Goal: Task Accomplishment & Management: Manage account settings

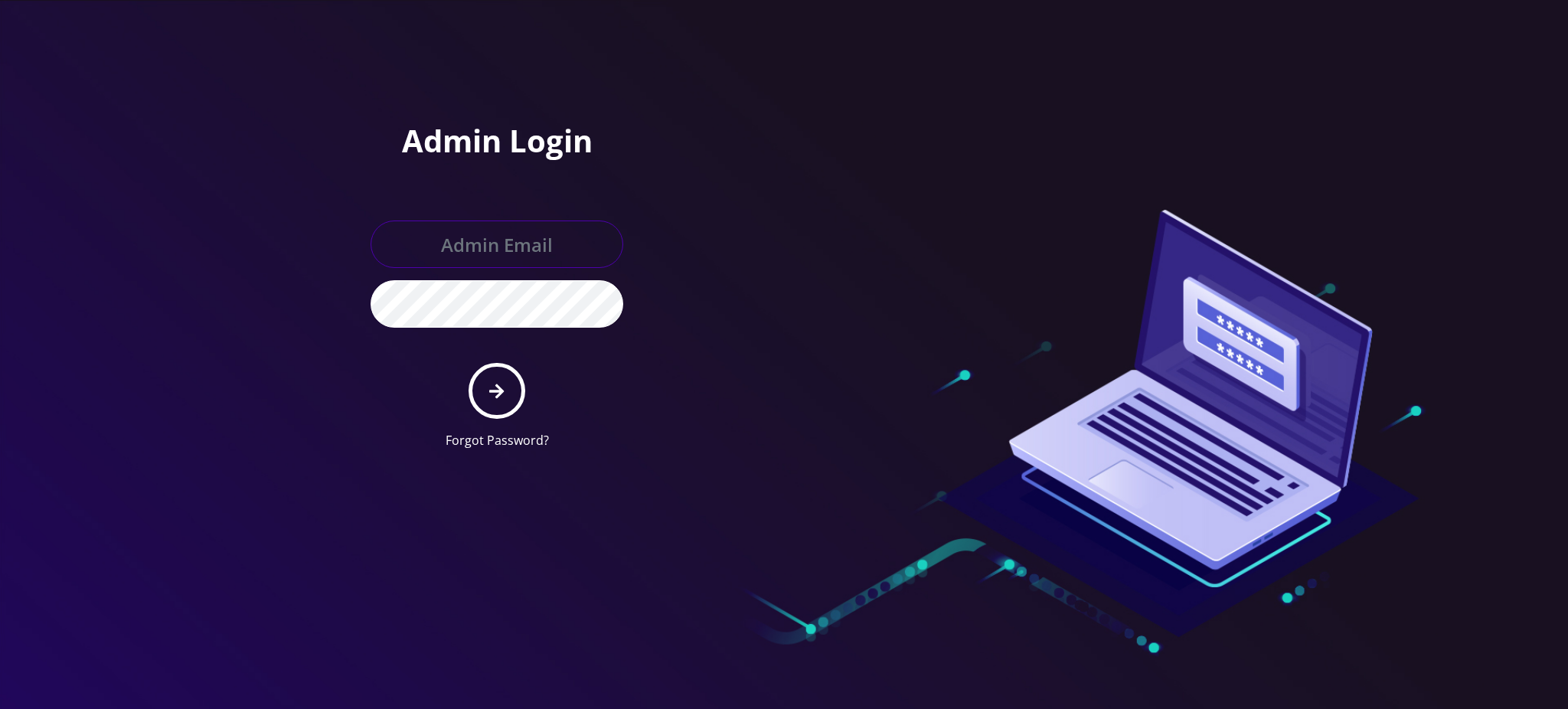
type input "rochelle@teltik.com"
click at [500, 396] on icon "submit" at bounding box center [497, 390] width 15 height 17
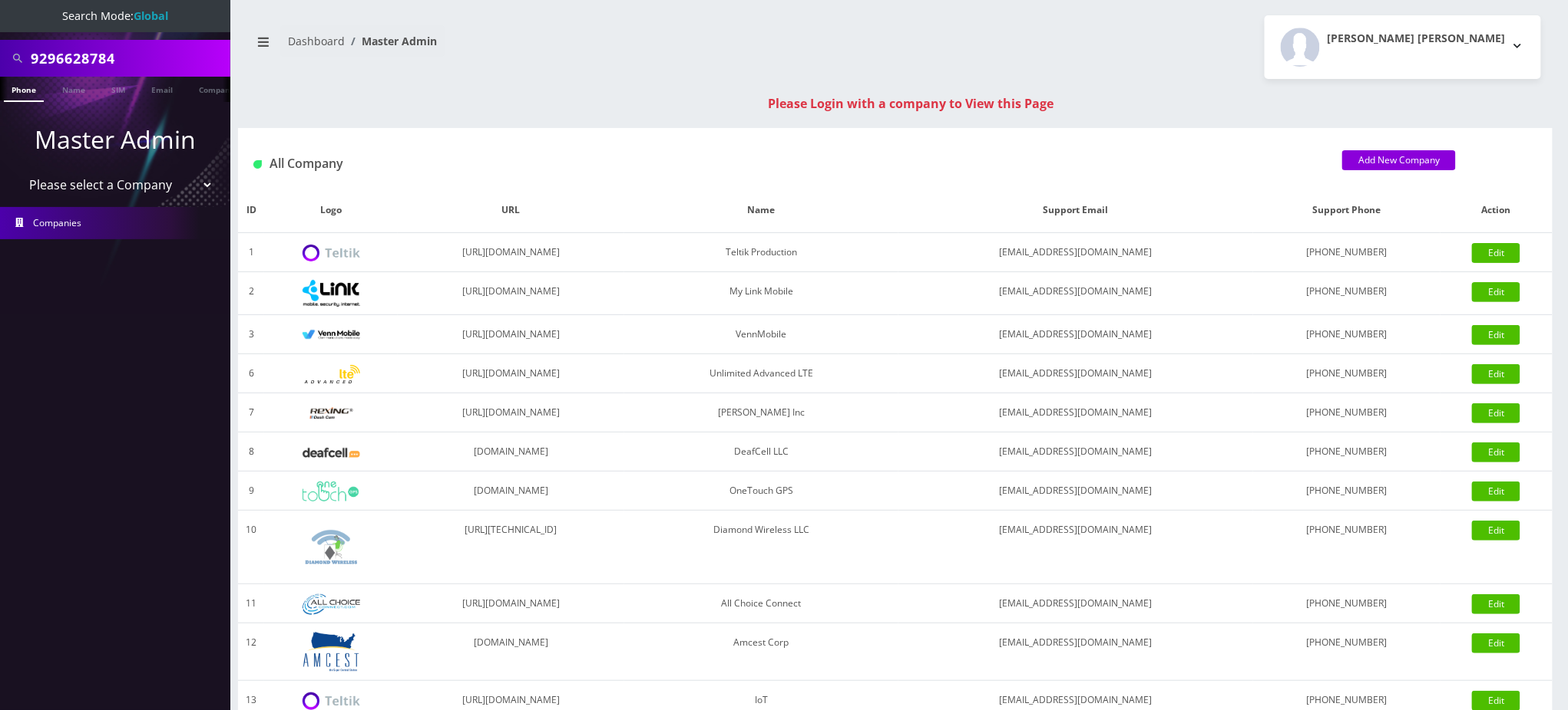
click at [1178, 60] on div "Rochelle Lynn Pontillas Viado Logout" at bounding box center [1223, 47] width 657 height 63
click at [114, 231] on link "Companies" at bounding box center [115, 223] width 230 height 33
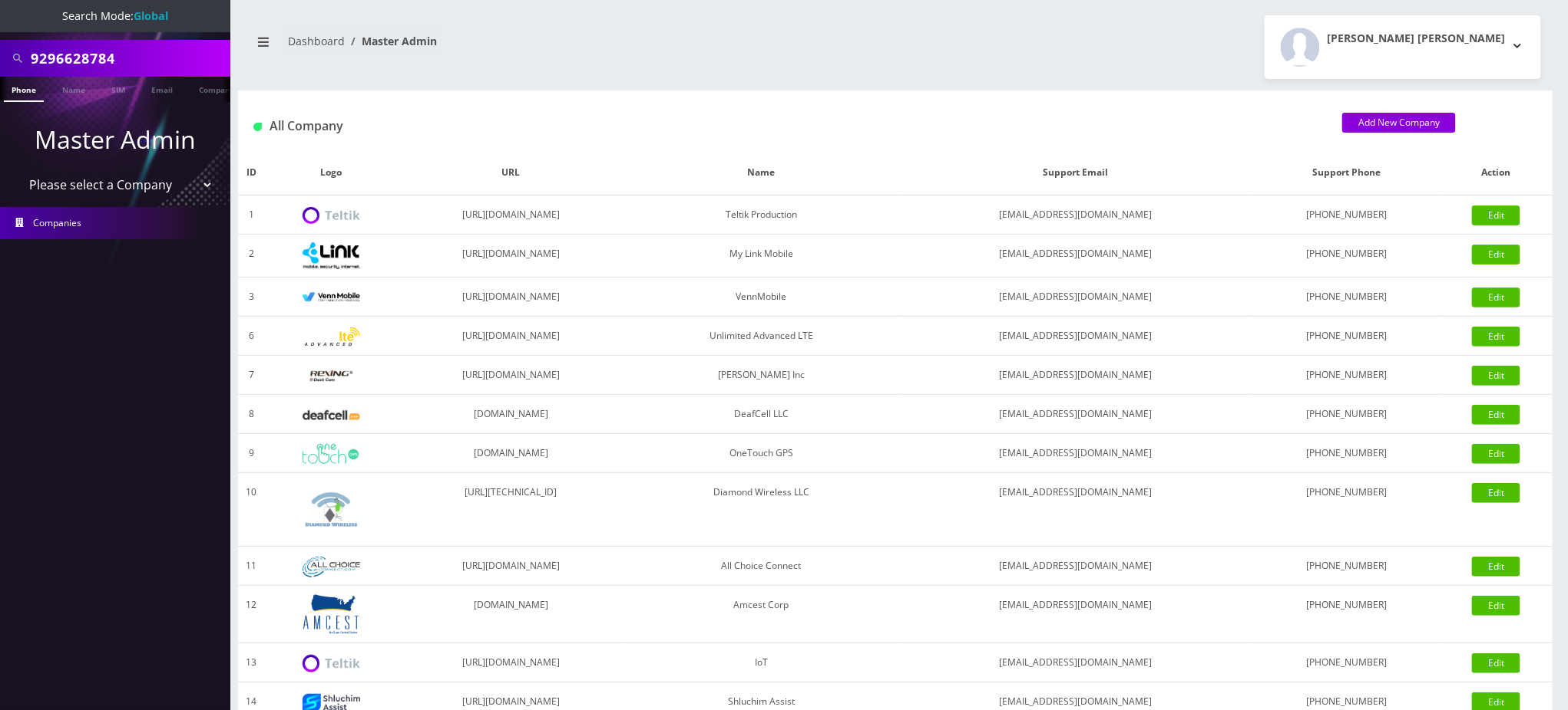
click at [126, 184] on select "Please select a Company Teltik Production My Link Mobile VennMobile Unlimited A…" at bounding box center [116, 185] width 196 height 30
select select "1"
click at [18, 170] on select "Please select a Company Teltik Production My Link Mobile VennMobile Unlimited A…" at bounding box center [116, 185] width 196 height 30
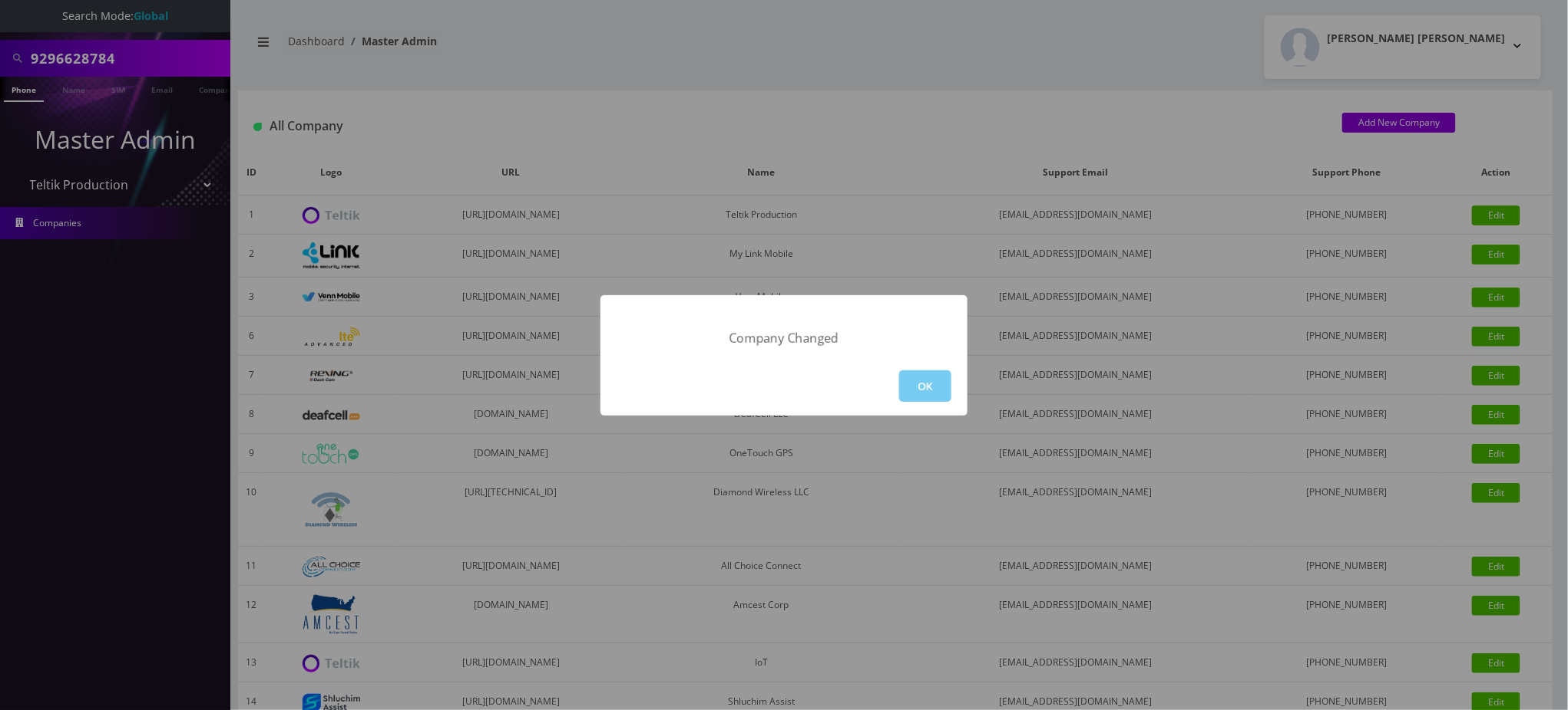
drag, startPoint x: 925, startPoint y: 385, endPoint x: 959, endPoint y: 503, distance: 122.8
click at [927, 386] on button "OK" at bounding box center [925, 386] width 52 height 32
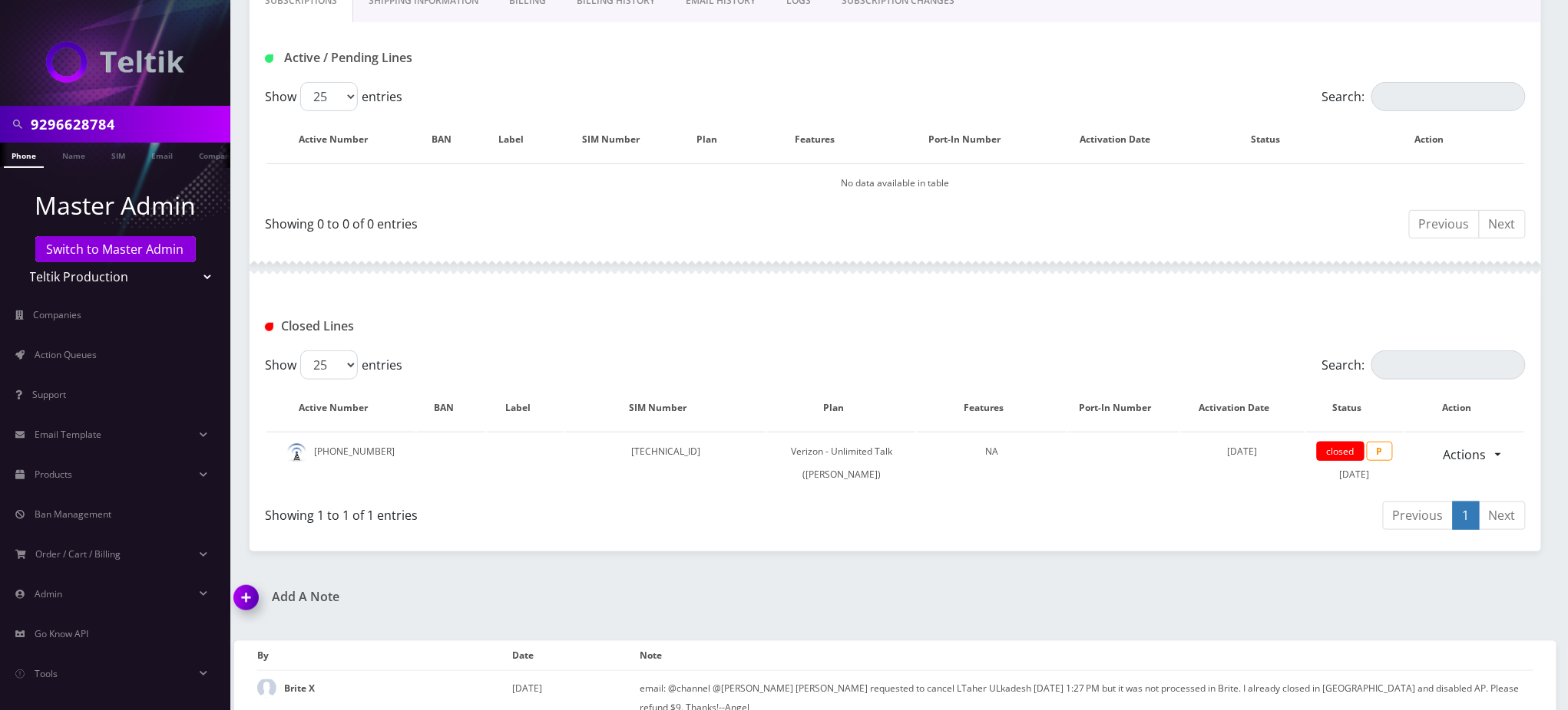
scroll to position [266, 0]
